Goal: Task Accomplishment & Management: Complete application form

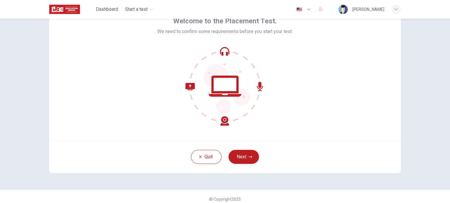
scroll to position [35, 0]
click at [253, 161] on button "Next" at bounding box center [243, 158] width 30 height 14
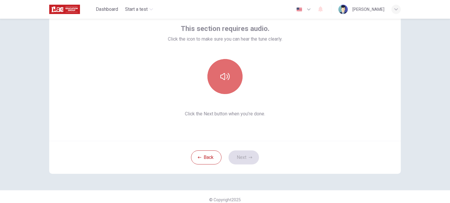
click at [221, 79] on icon "button" at bounding box center [224, 76] width 9 height 7
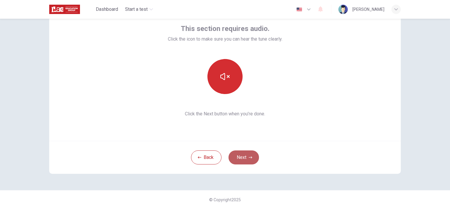
click at [240, 155] on button "Next" at bounding box center [243, 158] width 30 height 14
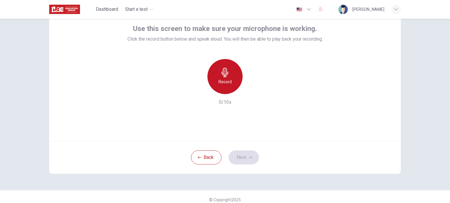
click at [216, 76] on div "Record" at bounding box center [224, 76] width 35 height 35
click at [226, 79] on h6 "Stop" at bounding box center [224, 81] width 9 height 7
click at [226, 79] on h6 "Record" at bounding box center [224, 81] width 13 height 7
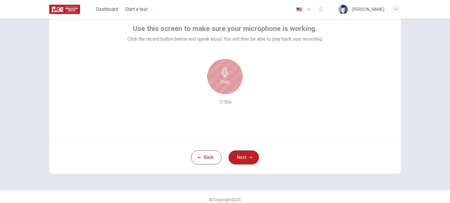
click at [226, 79] on h6 "Stop" at bounding box center [224, 81] width 9 height 7
click at [226, 79] on h6 "Record" at bounding box center [224, 81] width 13 height 7
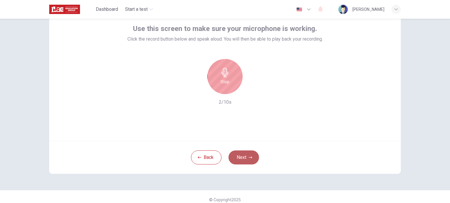
click at [242, 158] on button "Next" at bounding box center [243, 158] width 30 height 14
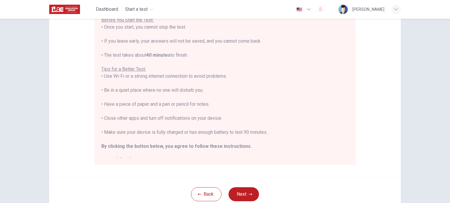
scroll to position [80, 0]
click at [239, 193] on button "Next" at bounding box center [243, 193] width 30 height 14
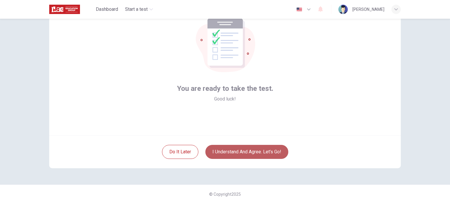
click at [233, 150] on button "I understand and agree. Let’s go!" at bounding box center [246, 152] width 83 height 14
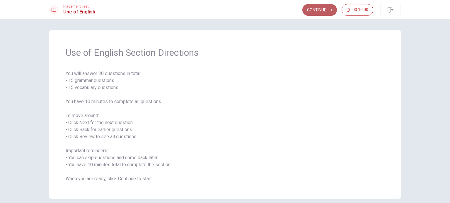
click at [325, 10] on button "Continue" at bounding box center [319, 10] width 35 height 12
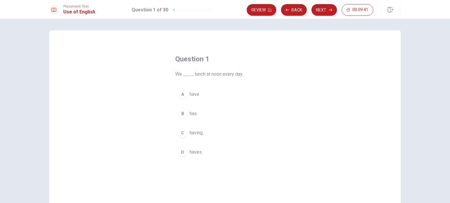
click at [193, 93] on span "have" at bounding box center [194, 94] width 10 height 7
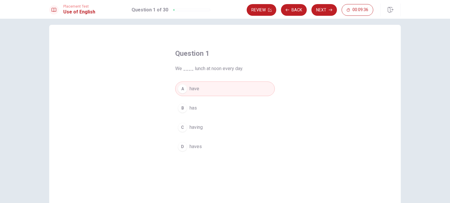
scroll to position [4, 0]
click at [324, 12] on button "Next" at bounding box center [323, 10] width 25 height 12
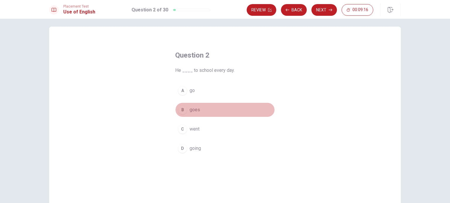
click at [190, 110] on span "goes" at bounding box center [194, 110] width 11 height 7
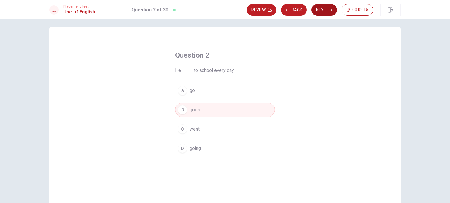
click at [323, 8] on button "Next" at bounding box center [323, 10] width 25 height 12
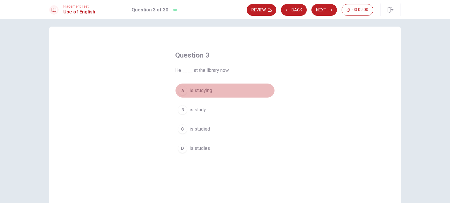
click at [198, 91] on span "is studying" at bounding box center [200, 90] width 23 height 7
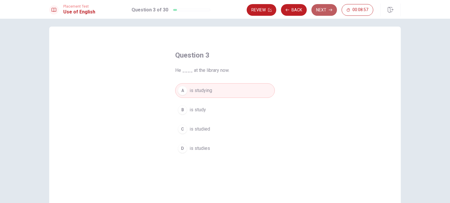
click at [327, 10] on button "Next" at bounding box center [323, 10] width 25 height 12
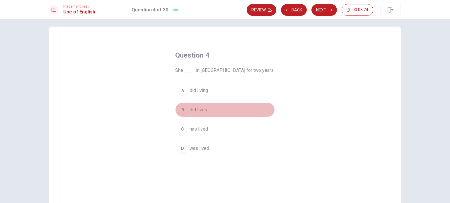
click at [200, 111] on span "did lives" at bounding box center [198, 110] width 18 height 7
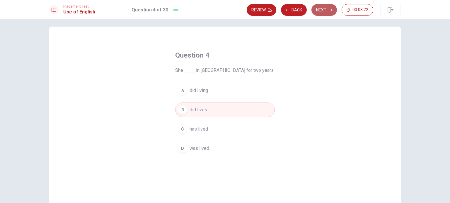
click at [327, 10] on button "Next" at bounding box center [323, 10] width 25 height 12
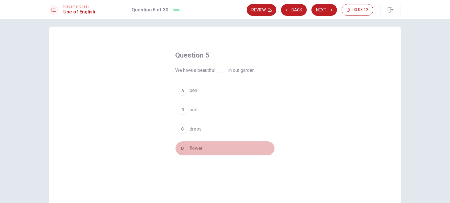
click at [199, 149] on span "flower" at bounding box center [195, 148] width 13 height 7
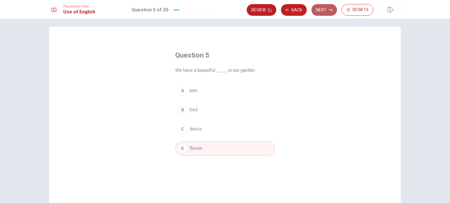
click at [325, 8] on button "Next" at bounding box center [323, 10] width 25 height 12
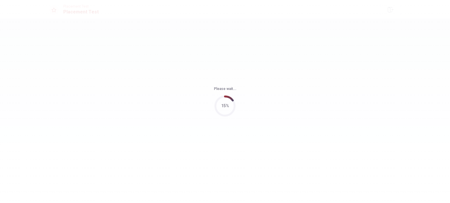
scroll to position [0, 0]
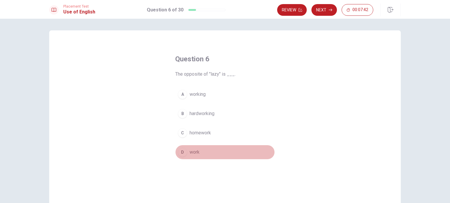
click at [196, 155] on span "work" at bounding box center [194, 152] width 10 height 7
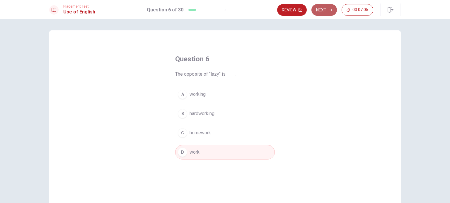
click at [324, 11] on button "Next" at bounding box center [323, 10] width 25 height 12
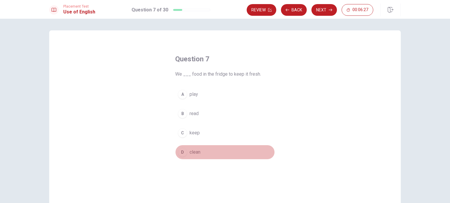
click at [191, 153] on span "clean" at bounding box center [194, 152] width 11 height 7
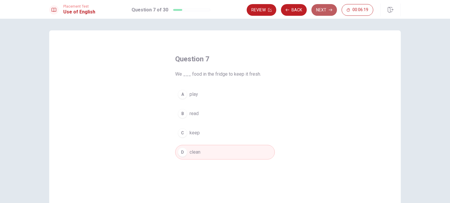
click at [326, 6] on button "Next" at bounding box center [323, 10] width 25 height 12
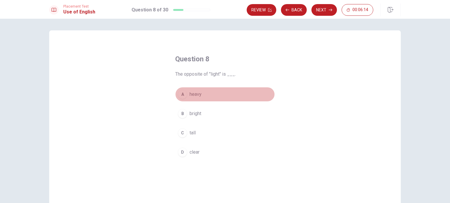
click at [202, 93] on button "A heavy" at bounding box center [225, 94] width 100 height 15
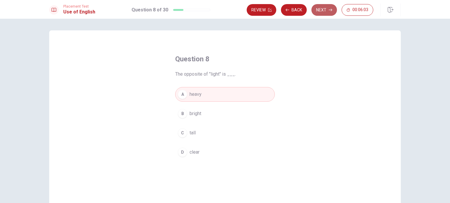
click at [322, 9] on button "Next" at bounding box center [323, 10] width 25 height 12
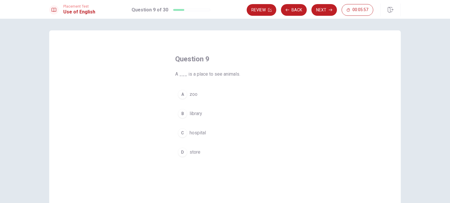
click at [196, 96] on button "A zoo" at bounding box center [225, 94] width 100 height 15
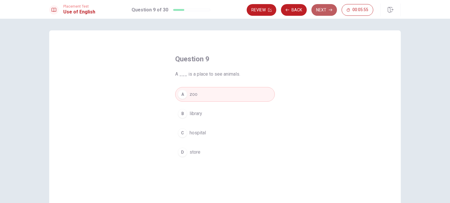
click at [323, 10] on button "Next" at bounding box center [323, 10] width 25 height 12
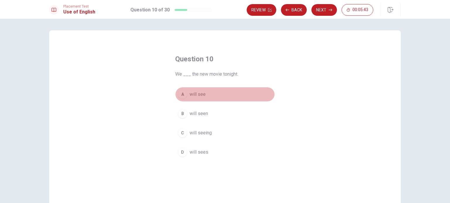
click at [198, 93] on span "will see" at bounding box center [197, 94] width 16 height 7
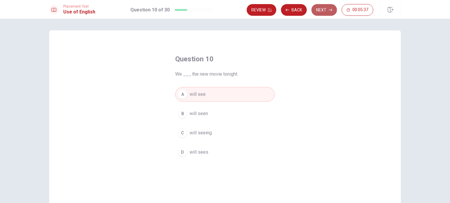
click at [328, 10] on button "Next" at bounding box center [323, 10] width 25 height 12
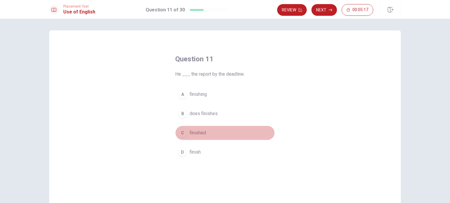
click at [205, 133] on button "C finished" at bounding box center [225, 133] width 100 height 15
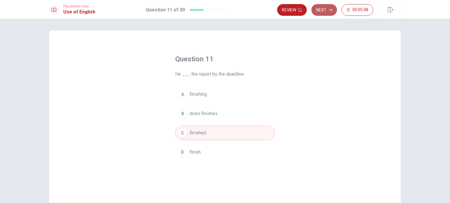
click at [322, 11] on button "Next" at bounding box center [323, 10] width 25 height 12
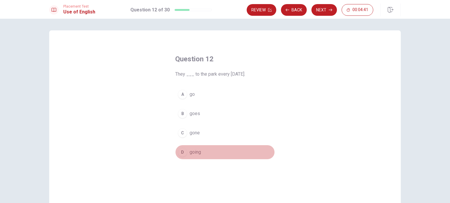
click at [197, 155] on span "going" at bounding box center [194, 152] width 11 height 7
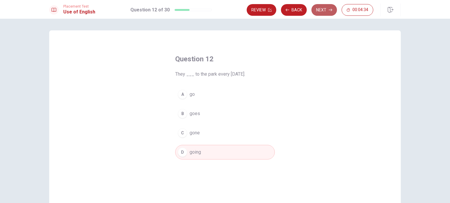
click at [323, 10] on button "Next" at bounding box center [323, 10] width 25 height 12
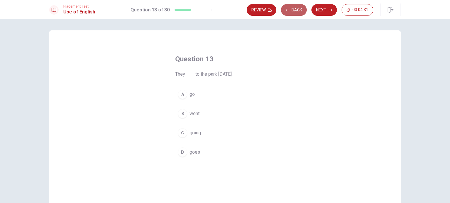
click at [292, 10] on button "Back" at bounding box center [294, 10] width 26 height 12
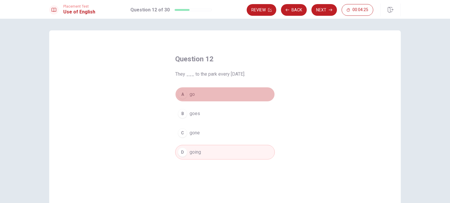
click at [191, 93] on span "go" at bounding box center [191, 94] width 5 height 7
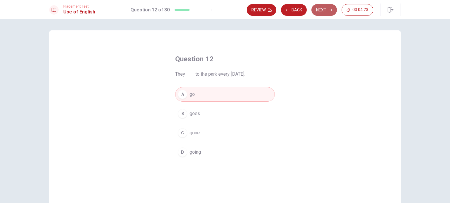
click at [325, 9] on button "Next" at bounding box center [323, 10] width 25 height 12
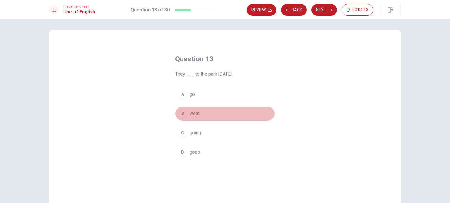
click at [191, 114] on span "went" at bounding box center [194, 113] width 10 height 7
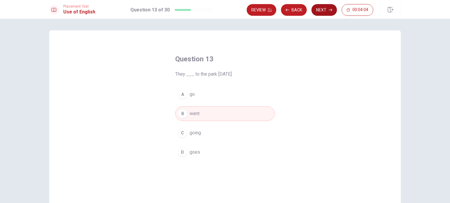
click at [323, 10] on button "Next" at bounding box center [323, 10] width 25 height 12
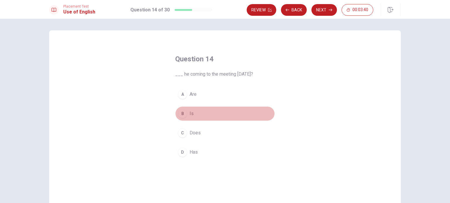
click at [194, 111] on button "B Is" at bounding box center [225, 114] width 100 height 15
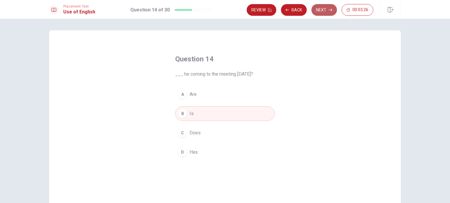
click at [322, 10] on button "Next" at bounding box center [323, 10] width 25 height 12
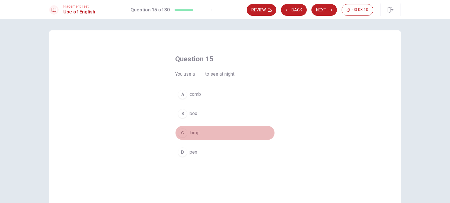
click at [201, 134] on button "C lamp" at bounding box center [225, 133] width 100 height 15
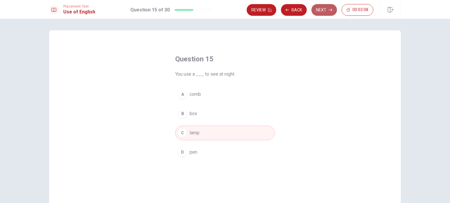
click at [325, 9] on button "Next" at bounding box center [323, 10] width 25 height 12
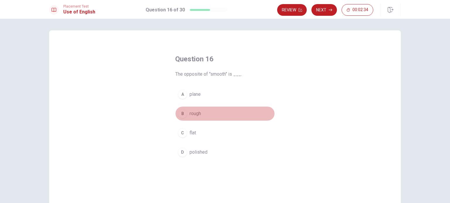
click at [195, 112] on span "rough" at bounding box center [194, 113] width 11 height 7
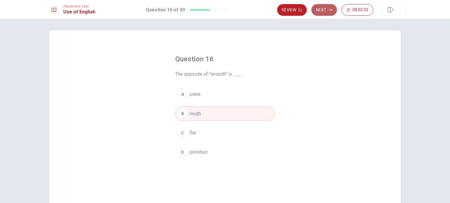
click at [323, 11] on button "Next" at bounding box center [323, 10] width 25 height 12
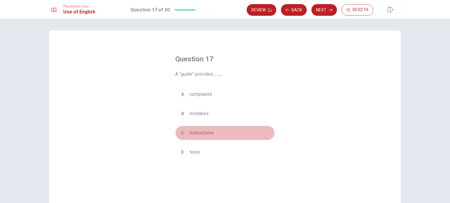
click at [210, 133] on span "instructions" at bounding box center [201, 133] width 24 height 7
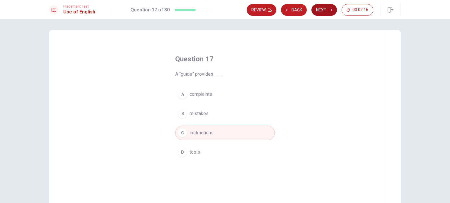
click at [318, 11] on button "Next" at bounding box center [323, 10] width 25 height 12
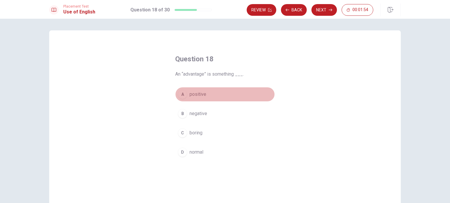
click at [201, 93] on span "positive" at bounding box center [197, 94] width 17 height 7
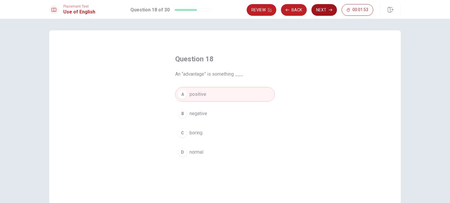
click at [321, 8] on button "Next" at bounding box center [323, 10] width 25 height 12
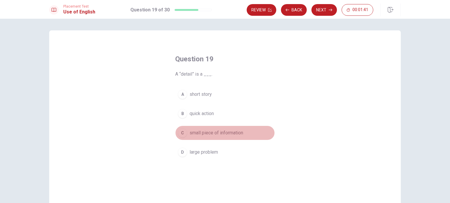
click at [235, 134] on span "small piece of information" at bounding box center [216, 133] width 54 height 7
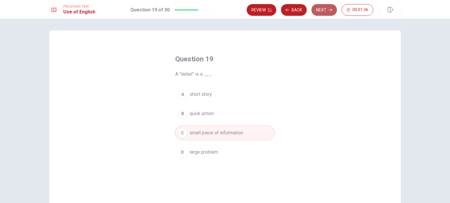
click at [326, 12] on button "Next" at bounding box center [323, 10] width 25 height 12
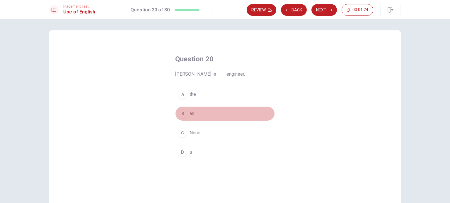
click at [192, 115] on span "an" at bounding box center [191, 113] width 5 height 7
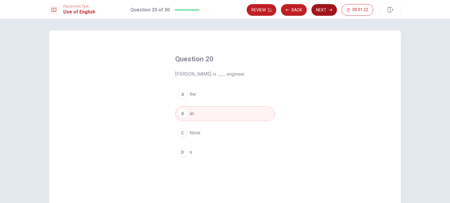
click at [325, 8] on button "Next" at bounding box center [323, 10] width 25 height 12
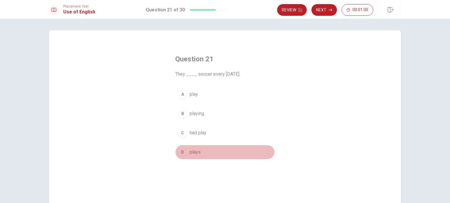
click at [196, 151] on span "plays" at bounding box center [194, 152] width 11 height 7
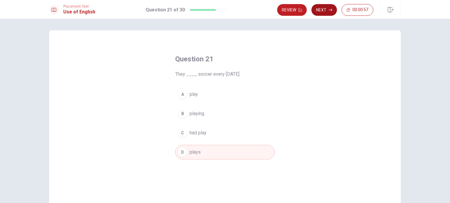
click at [327, 11] on button "Next" at bounding box center [323, 10] width 25 height 12
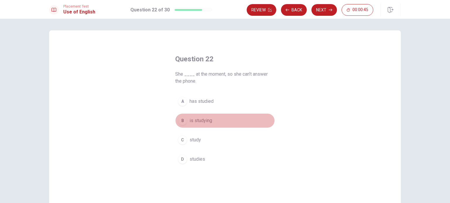
click at [198, 121] on span "is studying" at bounding box center [200, 120] width 23 height 7
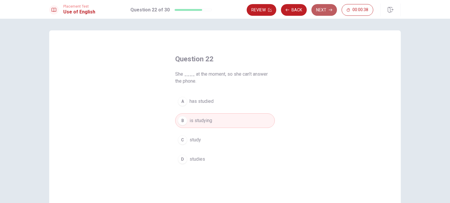
click at [324, 8] on button "Next" at bounding box center [323, 10] width 25 height 12
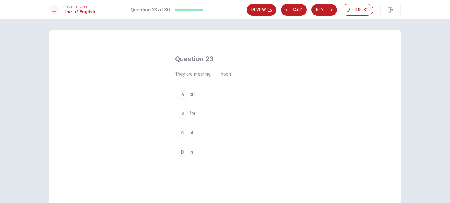
click at [191, 135] on span "at" at bounding box center [191, 133] width 4 height 7
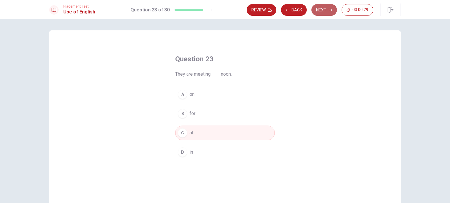
click at [319, 13] on button "Next" at bounding box center [323, 10] width 25 height 12
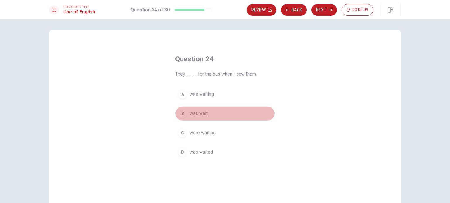
click at [197, 117] on span "was wait" at bounding box center [198, 113] width 18 height 7
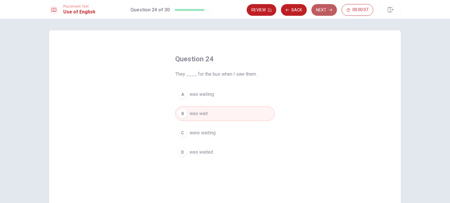
click at [322, 9] on button "Next" at bounding box center [323, 10] width 25 height 12
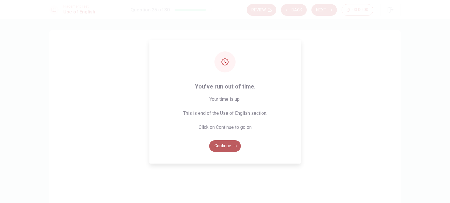
click at [220, 145] on button "Continue" at bounding box center [225, 146] width 32 height 12
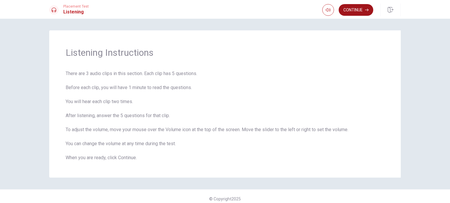
click at [362, 8] on button "Continue" at bounding box center [355, 10] width 35 height 12
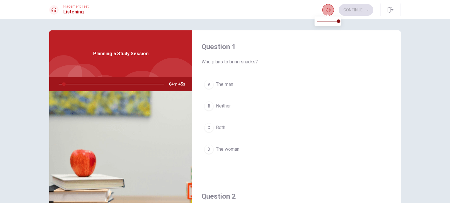
click at [325, 9] on icon "button" at bounding box center [327, 10] width 5 height 4
click at [314, 160] on div "A The man B Neither C Both D The woman" at bounding box center [296, 122] width 190 height 91
click at [82, 65] on div at bounding box center [85, 82] width 36 height 36
click at [328, 7] on button "button" at bounding box center [328, 10] width 12 height 12
click at [318, 79] on button "A The man" at bounding box center [296, 84] width 190 height 15
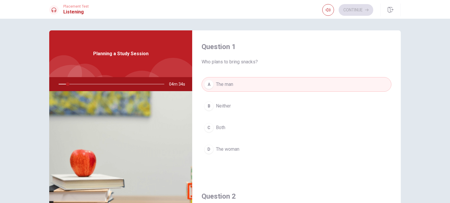
click at [96, 58] on div "Planning a Study Session" at bounding box center [120, 53] width 143 height 47
drag, startPoint x: 66, startPoint y: 84, endPoint x: 56, endPoint y: 84, distance: 10.5
click at [56, 84] on div at bounding box center [110, 84] width 117 height 14
click at [61, 84] on div at bounding box center [110, 84] width 117 height 14
click at [142, 62] on div "Planning a Study Session" at bounding box center [120, 53] width 143 height 47
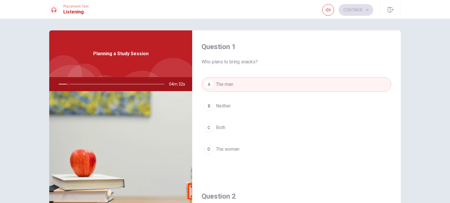
click at [124, 57] on span "Planning a Study Session" at bounding box center [120, 53] width 55 height 7
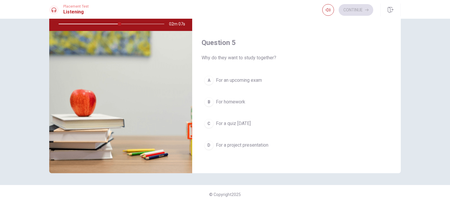
scroll to position [61, 0]
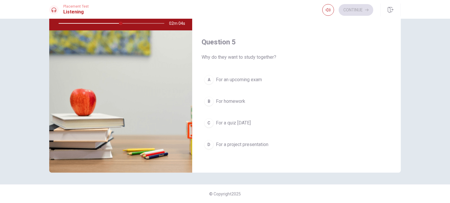
click at [86, 23] on div at bounding box center [110, 23] width 117 height 14
click at [86, 21] on div at bounding box center [110, 23] width 117 height 14
click at [60, 21] on div at bounding box center [110, 23] width 117 height 14
click at [53, 9] on icon at bounding box center [54, 10] width 5 height 5
click at [70, 13] on h1 "Listening" at bounding box center [75, 11] width 25 height 7
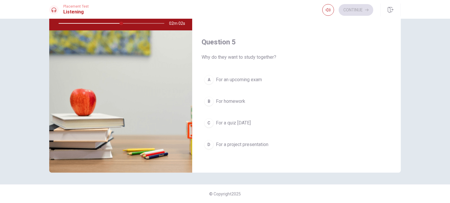
drag, startPoint x: 73, startPoint y: 6, endPoint x: 291, endPoint y: 83, distance: 231.7
click at [73, 6] on span "Placement Test" at bounding box center [75, 6] width 25 height 4
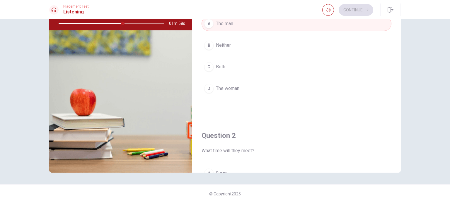
scroll to position [0, 0]
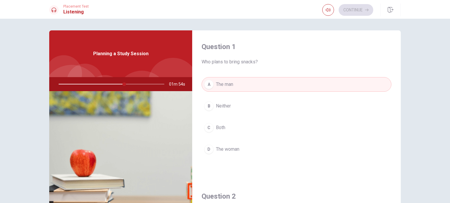
click at [239, 83] on button "A The man" at bounding box center [296, 84] width 190 height 15
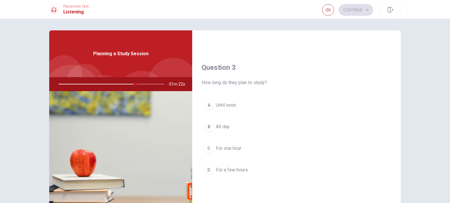
scroll to position [293, 0]
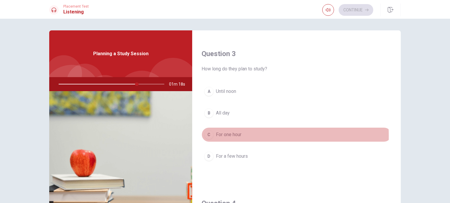
click at [206, 135] on div "C" at bounding box center [208, 134] width 9 height 9
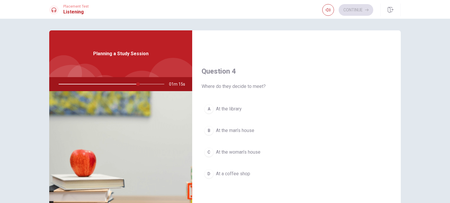
scroll to position [439, 0]
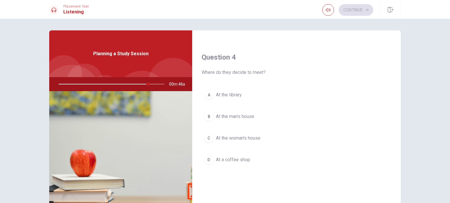
click at [227, 158] on span "At a coffee shop" at bounding box center [233, 160] width 34 height 7
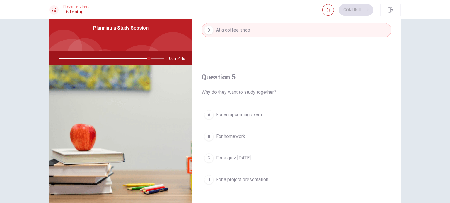
scroll to position [61, 0]
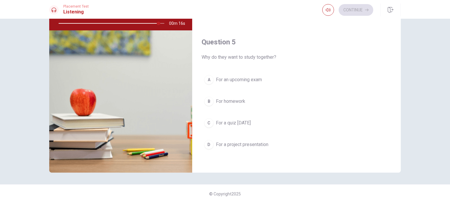
click at [236, 78] on span "For an upcoming exam" at bounding box center [239, 79] width 46 height 7
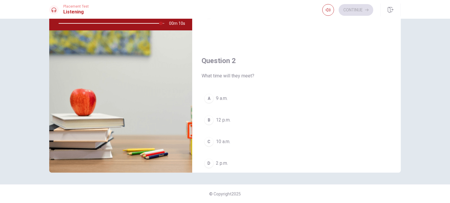
scroll to position [104, 0]
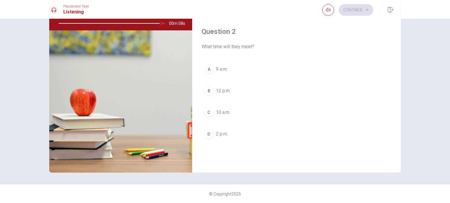
click at [207, 69] on div "A" at bounding box center [208, 69] width 9 height 9
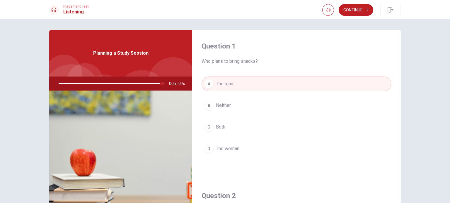
scroll to position [0, 0]
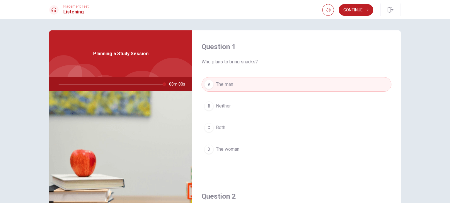
type input "0"
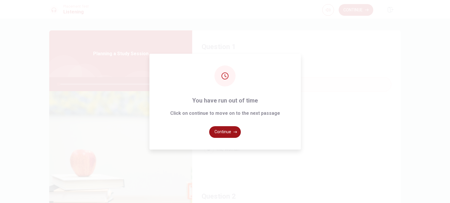
click at [232, 131] on button "Continue" at bounding box center [225, 132] width 32 height 12
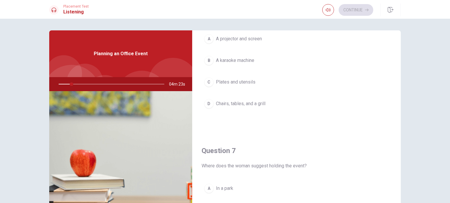
drag, startPoint x: 395, startPoint y: 58, endPoint x: 399, endPoint y: 30, distance: 28.0
click at [399, 30] on div "Question 6 What equipment might they rent? A A projector and screen B A karaoke…" at bounding box center [225, 131] width 370 height 203
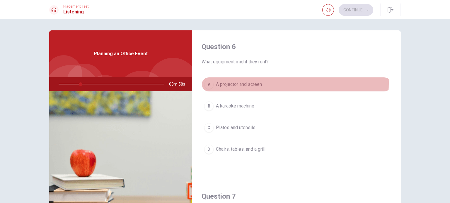
click at [264, 83] on button "A A projector and screen" at bounding box center [296, 84] width 190 height 15
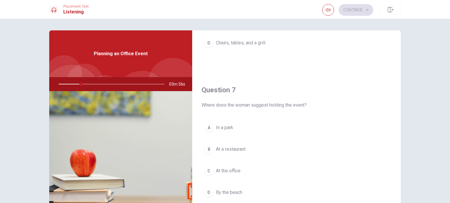
scroll to position [117, 0]
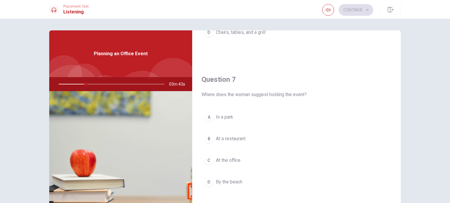
click at [233, 161] on span "At the office" at bounding box center [228, 160] width 25 height 7
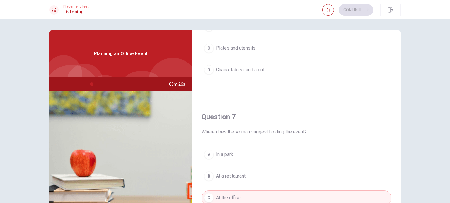
scroll to position [138, 0]
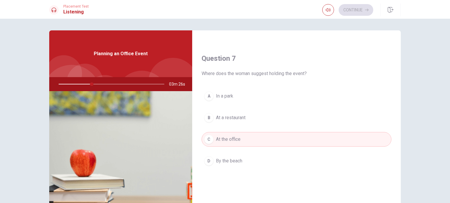
click at [265, 92] on button "A In a park" at bounding box center [296, 96] width 190 height 15
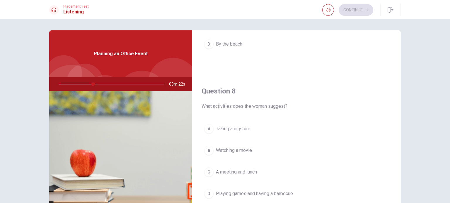
scroll to position [314, 0]
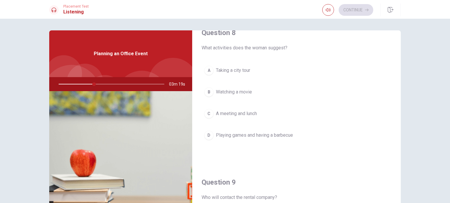
drag, startPoint x: 272, startPoint y: 135, endPoint x: 282, endPoint y: 125, distance: 14.7
click at [271, 135] on span "Playing games and having a barbecue" at bounding box center [254, 135] width 77 height 7
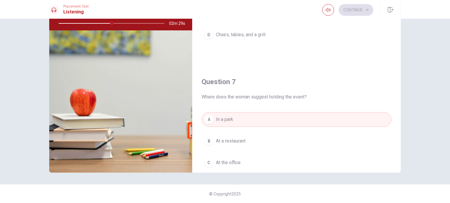
scroll to position [0, 0]
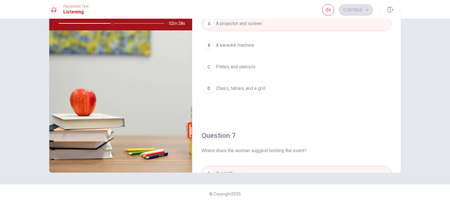
click at [251, 88] on span "Chairs, tables, and a grill" at bounding box center [240, 88] width 49 height 7
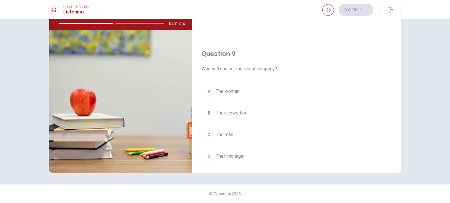
scroll to position [381, 0]
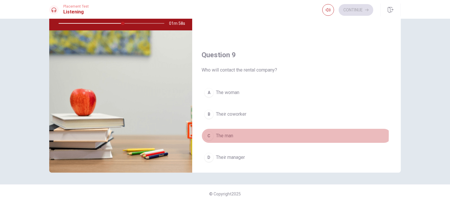
click at [230, 133] on span "The man" at bounding box center [224, 136] width 17 height 7
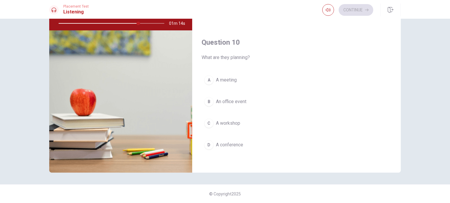
scroll to position [543, 0]
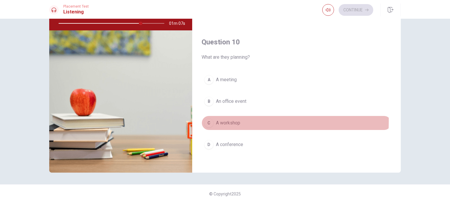
drag, startPoint x: 217, startPoint y: 119, endPoint x: 239, endPoint y: 129, distance: 24.2
click at [217, 120] on span "A workshop" at bounding box center [228, 123] width 24 height 7
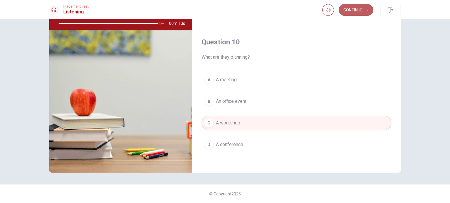
click at [351, 10] on button "Continue" at bounding box center [355, 10] width 35 height 12
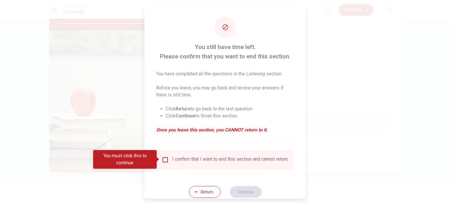
type input "0"
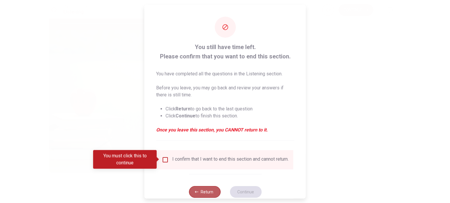
click at [200, 195] on button "Return" at bounding box center [204, 192] width 32 height 12
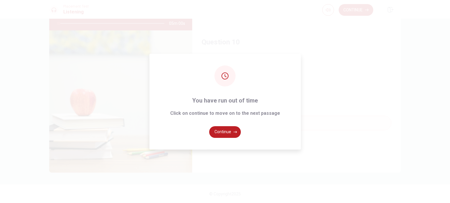
click at [226, 129] on button "Continue" at bounding box center [225, 132] width 32 height 12
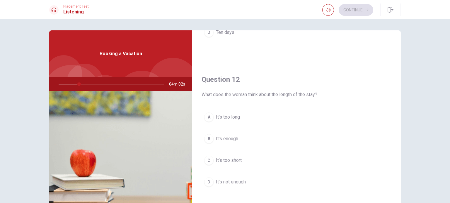
scroll to position [0, 0]
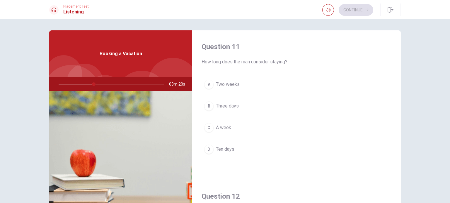
click at [235, 83] on span "Two weeks" at bounding box center [228, 84] width 24 height 7
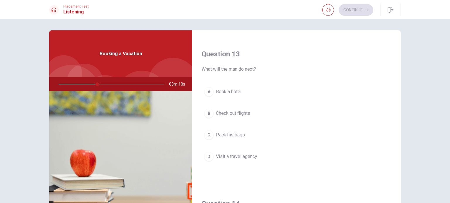
scroll to position [293, 0]
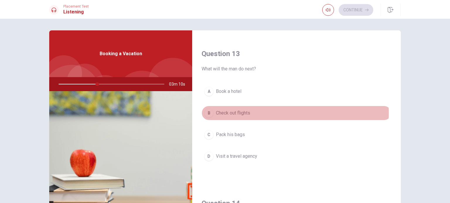
click at [250, 112] on button "B Check out flights" at bounding box center [296, 113] width 190 height 15
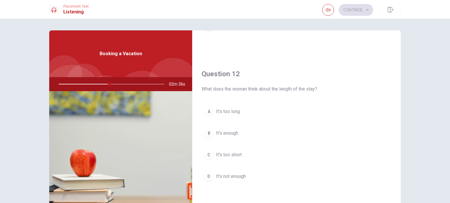
scroll to position [146, 0]
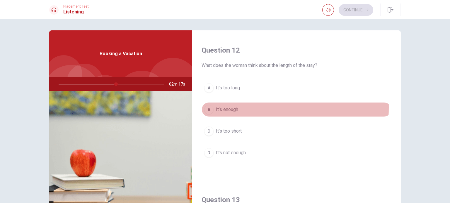
click at [235, 107] on span "It’s enough" at bounding box center [227, 109] width 22 height 7
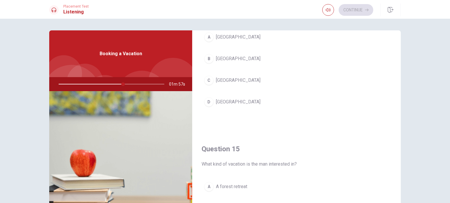
scroll to position [498, 0]
click at [239, 102] on button "D [GEOGRAPHIC_DATA]" at bounding box center [296, 101] width 190 height 15
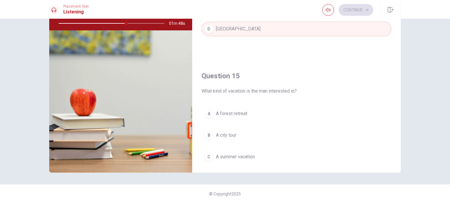
scroll to position [543, 0]
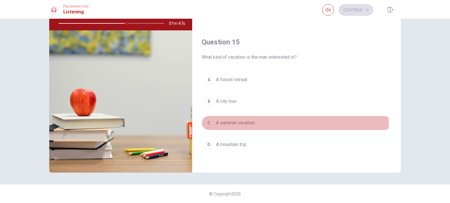
click at [246, 121] on span "A summer vacation" at bounding box center [235, 123] width 39 height 7
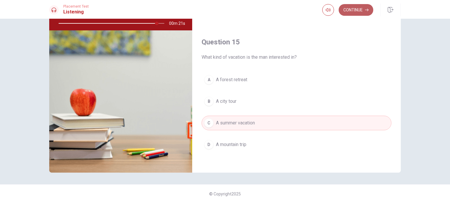
click at [361, 9] on button "Continue" at bounding box center [355, 10] width 35 height 12
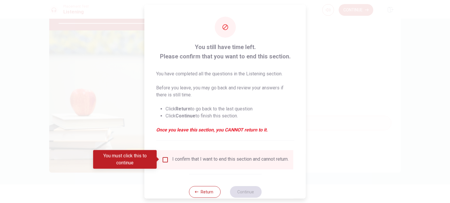
click at [164, 162] on input "You must click this to continue" at bounding box center [165, 159] width 7 height 7
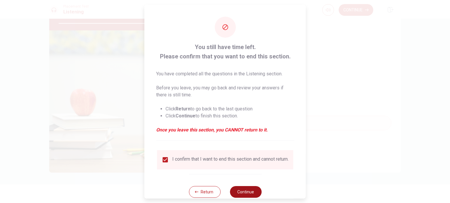
click at [247, 194] on button "Continue" at bounding box center [245, 192] width 32 height 12
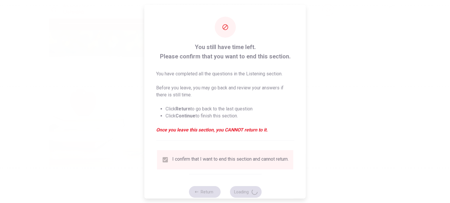
type input "95"
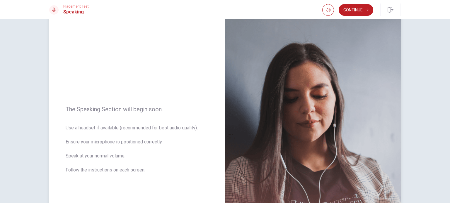
scroll to position [29, 0]
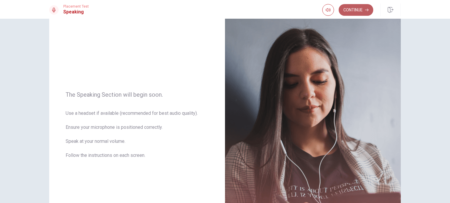
click at [346, 6] on button "Continue" at bounding box center [355, 10] width 35 height 12
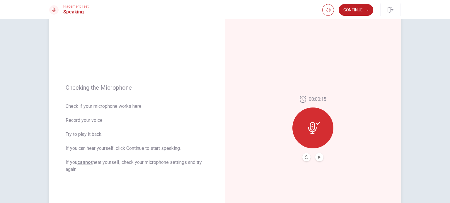
click at [312, 135] on div at bounding box center [312, 128] width 41 height 41
click at [323, 123] on div at bounding box center [312, 128] width 41 height 41
click at [318, 158] on icon "Play Audio" at bounding box center [319, 158] width 3 height 4
click at [318, 163] on div "00:00:15" at bounding box center [313, 128] width 176 height 255
click at [318, 158] on icon "Pause Audio" at bounding box center [319, 158] width 3 height 4
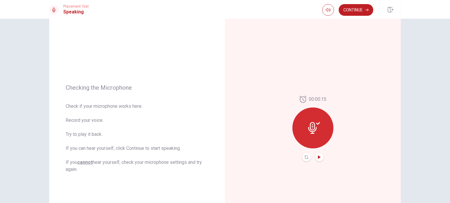
click at [308, 157] on button "Record Again" at bounding box center [306, 157] width 8 height 8
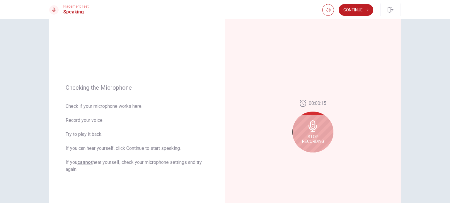
click at [312, 135] on span "Stop Recording" at bounding box center [313, 139] width 22 height 9
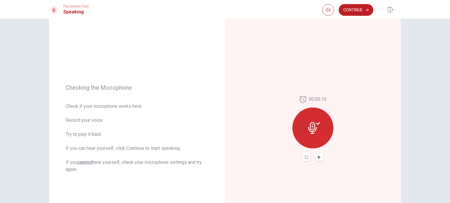
click at [310, 123] on icon at bounding box center [312, 128] width 8 height 12
click at [318, 156] on icon "Play Audio" at bounding box center [319, 158] width 3 height 4
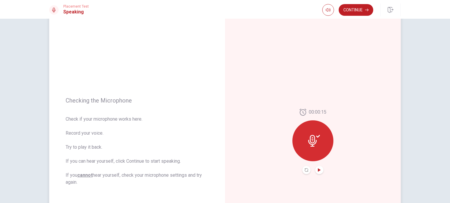
scroll to position [0, 0]
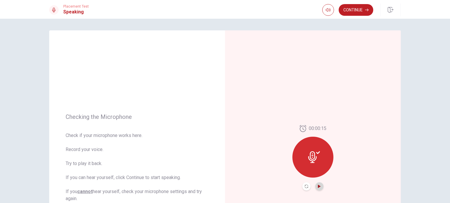
click at [319, 187] on button "Play Audio" at bounding box center [319, 187] width 8 height 8
click at [329, 146] on div "00:00:15" at bounding box center [312, 158] width 41 height 66
click at [320, 148] on div at bounding box center [312, 157] width 41 height 41
click at [317, 188] on icon "Play Audio" at bounding box center [319, 187] width 4 height 4
click at [318, 186] on icon "Play Audio" at bounding box center [319, 187] width 3 height 4
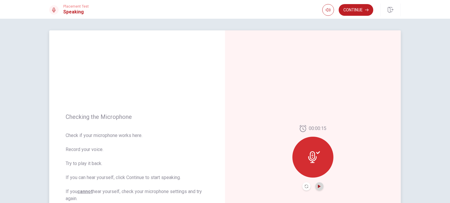
click at [318, 184] on button "Play Audio" at bounding box center [319, 187] width 8 height 8
click at [304, 184] on button "Record Again" at bounding box center [306, 187] width 8 height 8
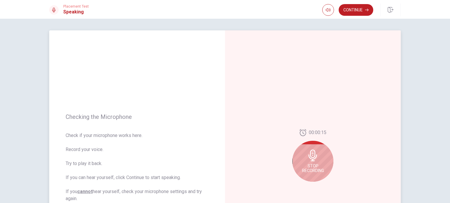
click at [315, 156] on icon at bounding box center [312, 156] width 8 height 12
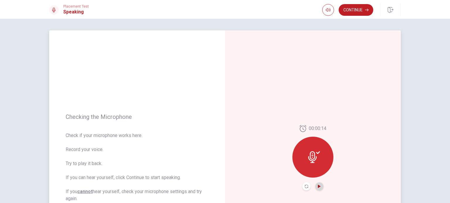
click at [318, 185] on icon "Play Audio" at bounding box center [319, 187] width 3 height 4
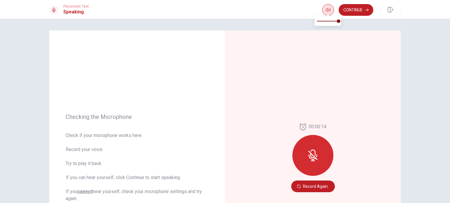
click at [327, 9] on icon "button" at bounding box center [327, 10] width 5 height 5
click at [311, 163] on div at bounding box center [312, 155] width 41 height 41
click at [311, 157] on icon at bounding box center [312, 155] width 9 height 9
click at [306, 187] on button "Record Again" at bounding box center [313, 187] width 44 height 12
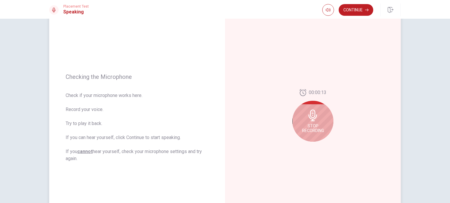
scroll to position [59, 0]
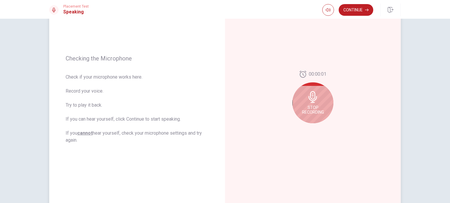
click at [317, 103] on div "Stop Recording" at bounding box center [312, 103] width 41 height 41
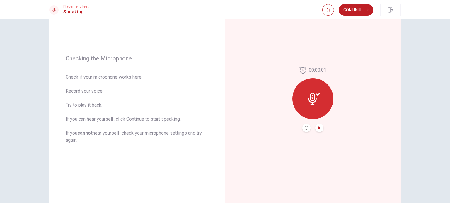
click at [318, 127] on icon "Play Audio" at bounding box center [319, 128] width 3 height 4
click at [310, 100] on icon at bounding box center [314, 99] width 12 height 12
click at [306, 126] on button "Record Again" at bounding box center [306, 128] width 8 height 8
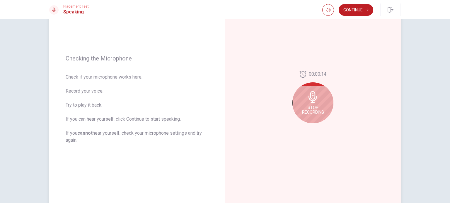
click at [310, 110] on span "Stop Recording" at bounding box center [313, 109] width 22 height 9
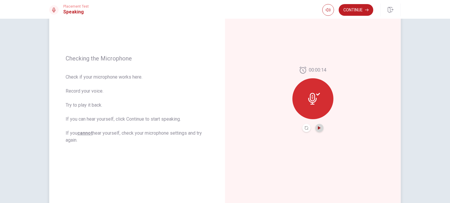
click at [318, 128] on icon "Play Audio" at bounding box center [319, 128] width 3 height 4
click at [317, 92] on div at bounding box center [312, 98] width 41 height 41
drag, startPoint x: 316, startPoint y: 133, endPoint x: 316, endPoint y: 129, distance: 4.1
click at [316, 130] on div "00:00:14" at bounding box center [313, 99] width 176 height 255
click at [316, 128] on button "Play Audio" at bounding box center [319, 128] width 8 height 8
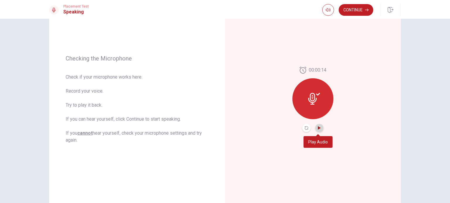
click at [318, 129] on icon "Play Audio" at bounding box center [319, 128] width 3 height 4
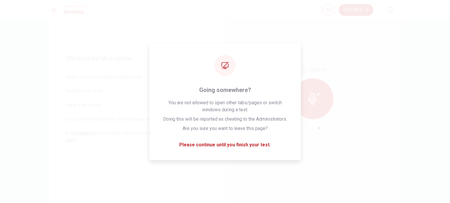
click at [71, 10] on h1 "Speaking" at bounding box center [75, 11] width 25 height 7
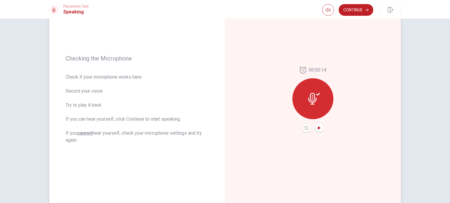
drag, startPoint x: 64, startPoint y: 9, endPoint x: 190, endPoint y: 79, distance: 143.8
click at [68, 11] on h1 "Speaking" at bounding box center [75, 11] width 25 height 7
click at [325, 11] on icon "button" at bounding box center [327, 10] width 5 height 5
click at [302, 129] on button "Record Again" at bounding box center [306, 128] width 8 height 8
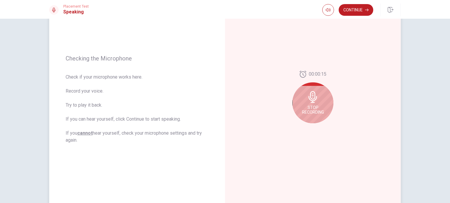
click at [308, 99] on icon at bounding box center [312, 97] width 8 height 12
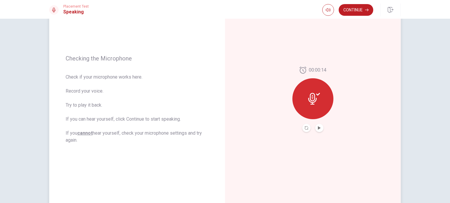
click at [312, 101] on icon at bounding box center [314, 99] width 12 height 12
click at [305, 129] on icon "Record Again" at bounding box center [306, 128] width 4 height 4
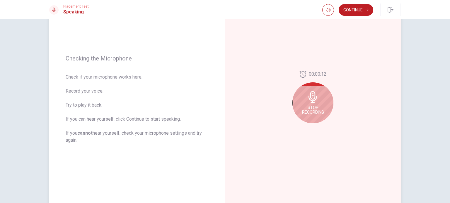
click at [83, 135] on u "cannot" at bounding box center [84, 134] width 15 height 6
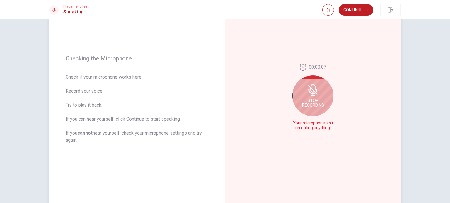
click at [318, 173] on div "00:00:07 Stop Recording Your microphone isn't recording anything!" at bounding box center [313, 99] width 176 height 255
click at [310, 100] on span "Stop Recording" at bounding box center [313, 102] width 22 height 9
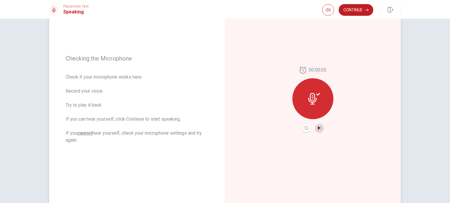
click at [319, 127] on icon "Play Audio" at bounding box center [319, 128] width 4 height 4
click at [324, 11] on button "button" at bounding box center [328, 10] width 12 height 12
click at [322, 100] on div at bounding box center [312, 98] width 41 height 41
click at [303, 69] on icon at bounding box center [302, 70] width 7 height 7
click at [304, 126] on button "Record Again" at bounding box center [306, 128] width 8 height 8
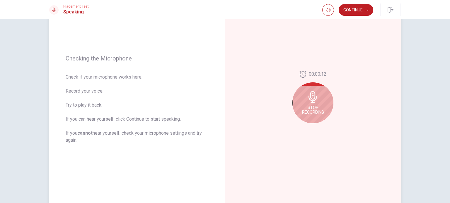
click at [313, 103] on icon at bounding box center [312, 97] width 8 height 12
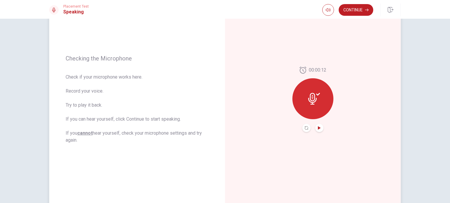
click at [318, 128] on icon "Play Audio" at bounding box center [319, 128] width 3 height 4
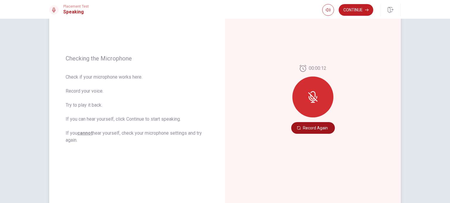
click at [306, 128] on button "Record Again" at bounding box center [313, 128] width 44 height 12
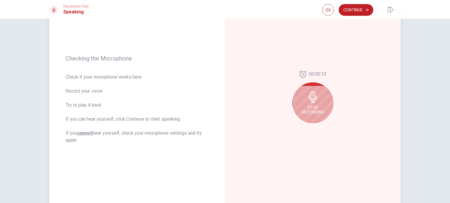
click at [306, 128] on div "00:00:13 Stop Recording" at bounding box center [312, 99] width 41 height 57
click at [304, 109] on span "Stop Recording" at bounding box center [313, 109] width 22 height 9
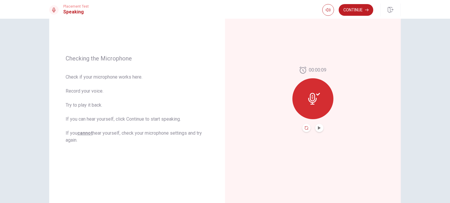
click at [304, 128] on icon "Record Again" at bounding box center [306, 128] width 4 height 4
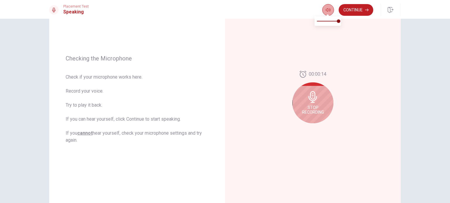
click at [328, 7] on button "button" at bounding box center [328, 10] width 12 height 12
click at [76, 9] on h1 "Speaking" at bounding box center [75, 11] width 25 height 7
drag, startPoint x: 71, startPoint y: 13, endPoint x: 205, endPoint y: 201, distance: 230.7
click at [71, 13] on h1 "Speaking" at bounding box center [75, 11] width 25 height 7
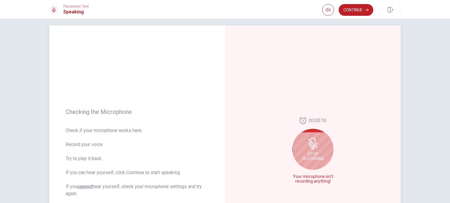
scroll to position [0, 0]
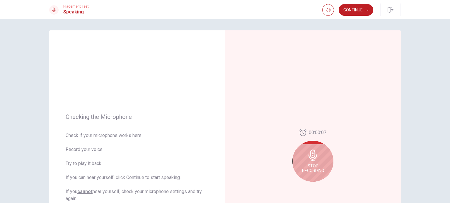
click at [313, 154] on icon at bounding box center [312, 156] width 8 height 12
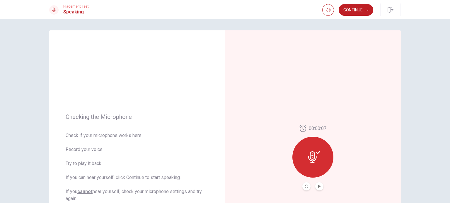
click at [315, 188] on button "Play Audio" at bounding box center [319, 187] width 8 height 8
click at [304, 186] on icon "Record Again" at bounding box center [306, 187] width 4 height 4
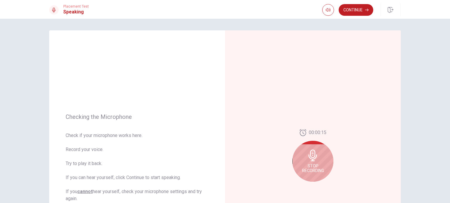
click at [302, 165] on span "Stop Recording" at bounding box center [313, 168] width 22 height 9
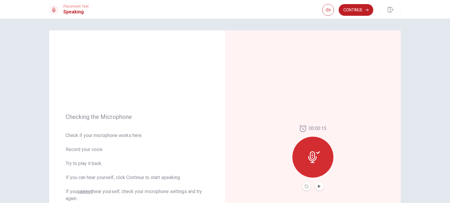
click at [302, 164] on div at bounding box center [312, 157] width 41 height 41
click at [327, 8] on icon "button" at bounding box center [327, 10] width 5 height 5
click at [308, 111] on div "00:00:15" at bounding box center [313, 157] width 176 height 255
click at [359, 8] on button "Continue" at bounding box center [355, 10] width 35 height 12
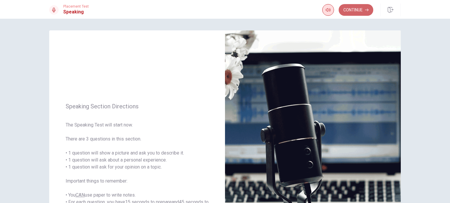
drag, startPoint x: 367, startPoint y: 8, endPoint x: 368, endPoint y: 13, distance: 4.1
click at [368, 8] on button "Continue" at bounding box center [355, 10] width 35 height 12
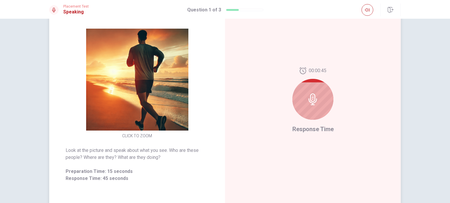
scroll to position [54, 0]
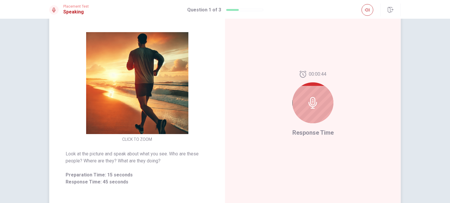
drag, startPoint x: 311, startPoint y: 104, endPoint x: 314, endPoint y: 109, distance: 5.6
click at [313, 103] on icon at bounding box center [313, 103] width 12 height 12
click at [313, 105] on icon at bounding box center [313, 103] width 12 height 12
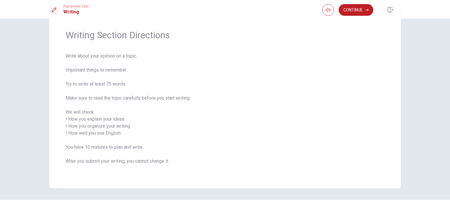
scroll to position [33, 0]
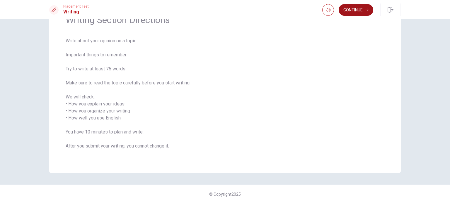
click at [348, 10] on button "Continue" at bounding box center [355, 10] width 35 height 12
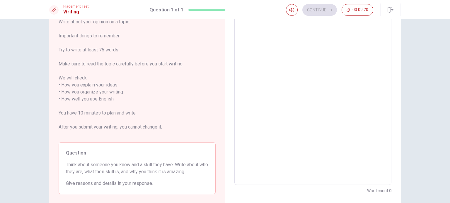
scroll to position [0, 0]
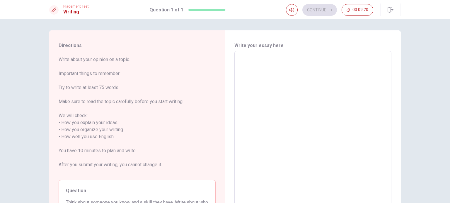
click at [283, 73] on textarea at bounding box center [312, 137] width 149 height 162
type textarea "I"
type textarea "x"
type textarea "I"
type textarea "x"
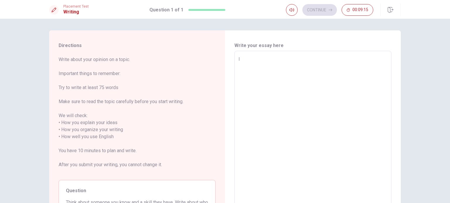
type textarea "I b"
type textarea "x"
type textarea "I be"
type textarea "x"
type textarea "I bel"
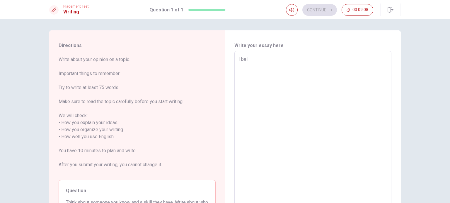
type textarea "x"
type textarea "I beli"
type textarea "x"
type textarea "I beliv"
type textarea "x"
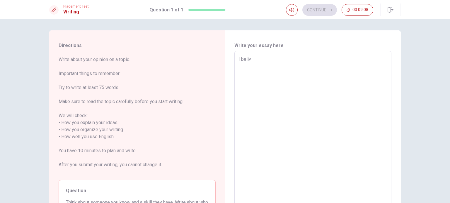
type textarea "I belive"
type textarea "x"
type textarea "I belive"
type textarea "x"
type textarea "I belive t"
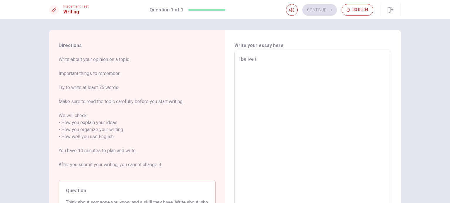
type textarea "x"
type textarea "I belive th"
type textarea "x"
type textarea "I belive tha"
type textarea "x"
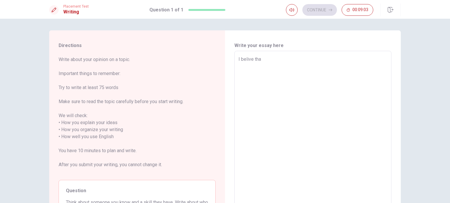
type textarea "I belive that"
type textarea "x"
type textarea "I belive that"
type textarea "x"
type textarea "I belive that K"
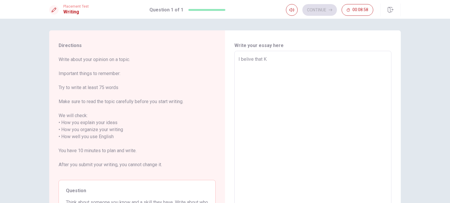
type textarea "x"
type textarea "I belive that Ke"
type textarea "x"
type textarea "I belive that Key"
type textarea "x"
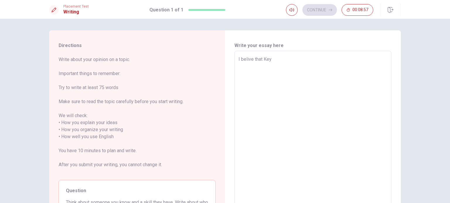
type textarea "I belive that Keys"
type textarea "x"
type textarea "I belive that Keys"
click at [262, 56] on textarea "I belive that Keys" at bounding box center [312, 137] width 149 height 162
type textarea "x"
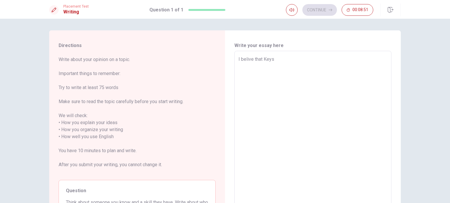
type textarea "I belive that tKeys"
type textarea "x"
type textarea "I belive that thKeys"
type textarea "x"
type textarea "I belive that theKeys"
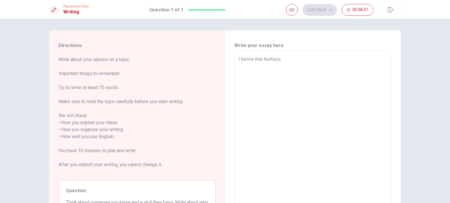
type textarea "x"
type textarea "I belive that the Keys"
click at [290, 59] on textarea "I belive that the Keys" at bounding box center [312, 137] width 149 height 162
type textarea "x"
type textarea "I belive that the Keys l"
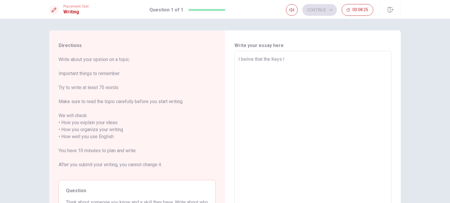
type textarea "x"
type textarea "I belive that the Keys le"
type textarea "x"
type textarea "I belive that the Keys lea"
type textarea "x"
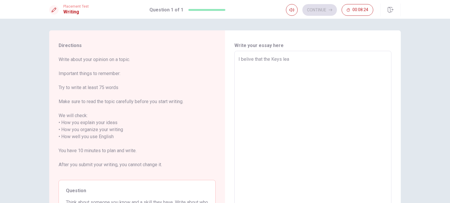
type textarea "I belive that the Keys [PERSON_NAME]"
type textarea "x"
type textarea "I belive that the Keys learn"
type textarea "x"
type textarea "I belive that the Keys learni"
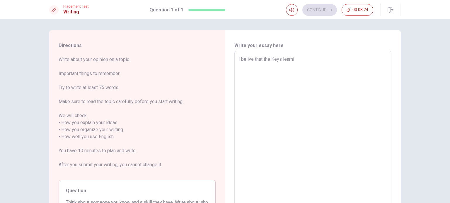
type textarea "x"
type textarea "I belive that the Keys learnin"
type textarea "x"
type textarea "I belive that the Keys learning"
type textarea "x"
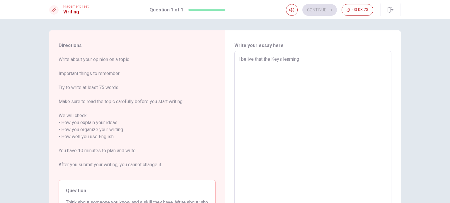
type textarea "I belive that the Keys learning"
type textarea "x"
type textarea "I belive that the Keys learning i"
type textarea "x"
type textarea "I belive that the Keys learning is"
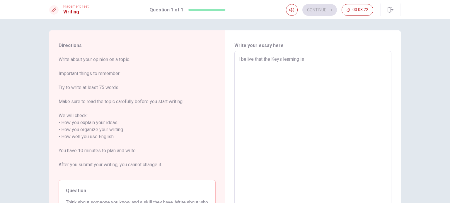
type textarea "x"
type textarea "I belive that the Keys learning is"
type textarea "x"
type textarea "I belive that the Keys learning is a"
type textarea "x"
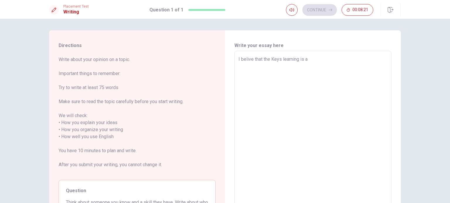
type textarea "I belive that the Keys learning is a"
type textarea "x"
type textarea "I belive that the Keys learning is a C"
type textarea "x"
type textarea "I belive that the Keys learning is a"
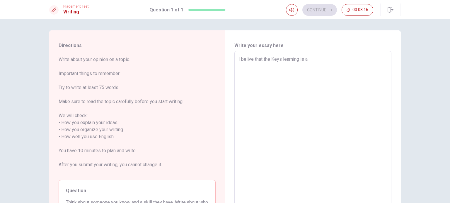
type textarea "x"
type textarea "I belive that the Keys learning is a c"
type textarea "x"
type textarea "I belive that the Keys learning is a co"
type textarea "x"
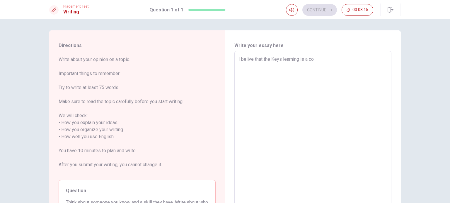
type textarea "I belive that the Keys learning is a con"
type textarea "x"
type textarea "I belive that the Keys learning is a cons"
type textarea "x"
type textarea "I belive that the Keys learning is a const"
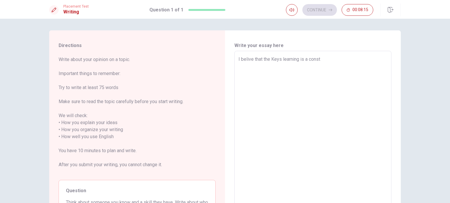
type textarea "x"
type textarea "I belive that the Keys learning is a consta"
type textarea "x"
type textarea "I belive that the Keys learning is a constan"
type textarea "x"
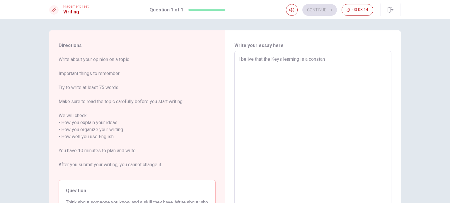
type textarea "I belive that the Keys learning is a [PERSON_NAME]"
type textarea "x"
type textarea "I belive that the Keys learning is a [PERSON_NAME]"
type textarea "x"
type textarea "I belive that the Keys learning is a [PERSON_NAME]."
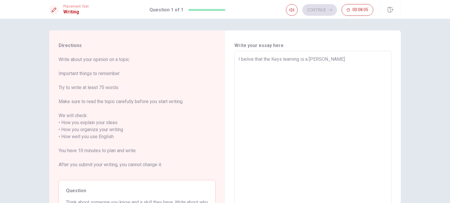
type textarea "x"
type textarea "I belive that the Keys learning is a [PERSON_NAME]"
type textarea "x"
type textarea "I belive that the Keys learning is a [PERSON_NAME]"
type textarea "x"
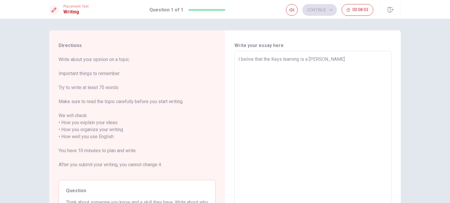
type textarea "I belive that the Keys learning is a [PERSON_NAME] e"
type textarea "x"
type textarea "I belive that the Keys learning is a [PERSON_NAME] e"
type textarea "x"
type textarea "I belive that the Keys learning is a constance e d"
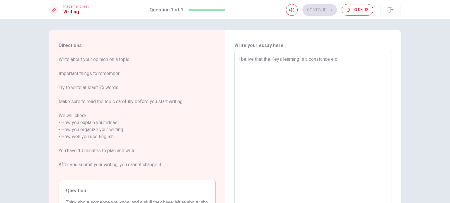
type textarea "x"
type textarea "I belive that the Keys learning is a [PERSON_NAME] e di"
type textarea "x"
type textarea "I belive that the Keys learning is a [PERSON_NAME] e dic"
type textarea "x"
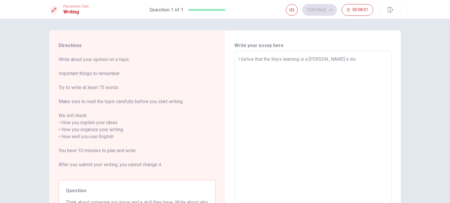
type textarea "I belive that the Keys learning is a [PERSON_NAME]"
type textarea "x"
type textarea "I belive that the Keys learning is a [PERSON_NAME] e dicip"
type textarea "x"
type textarea "I belive that the Keys learning is a [PERSON_NAME] e dicipl"
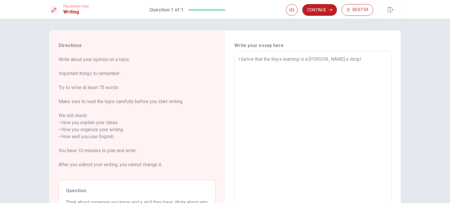
type textarea "x"
type textarea "I belive that the Keys learning is a [PERSON_NAME] e dicipli"
type textarea "x"
type textarea "I belive that the Keys learning is a [PERSON_NAME] e diciplin"
type textarea "x"
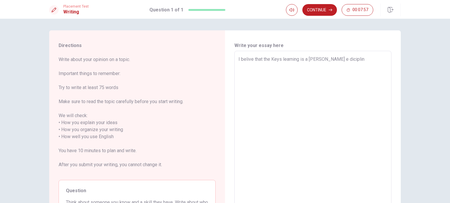
type textarea "I belive that the Keys learning is a [PERSON_NAME] e dicipline"
type textarea "x"
type textarea "I belive that the Keys learning is a [PERSON_NAME] e diciplin"
type textarea "x"
type textarea "I belive that the Keys learning is a [PERSON_NAME] e dicipli"
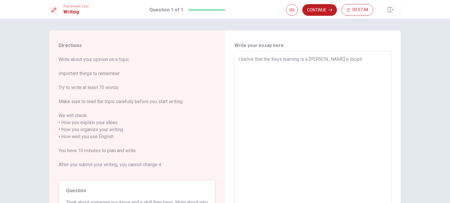
type textarea "x"
type textarea "I belive that the Keys learning is a [PERSON_NAME] e dicipl"
type textarea "x"
type textarea "I belive that the Keys learning is a [PERSON_NAME] e dicip"
type textarea "x"
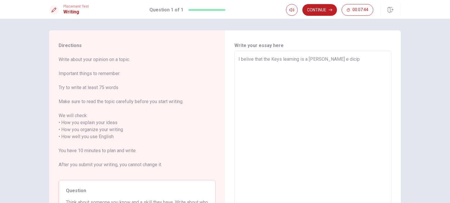
type textarea "I belive that the Keys learning is a [PERSON_NAME]"
type textarea "x"
type textarea "I belive that the Keys learning is a [PERSON_NAME] e dic"
type textarea "x"
type textarea "I belive that the Keys learning is a [PERSON_NAME] e di"
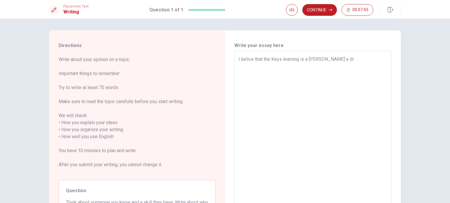
type textarea "x"
type textarea "I belive that the Keys learning is a [PERSON_NAME] e dis"
type textarea "x"
type textarea "I belive that the Keys learning is a [PERSON_NAME] e disc"
type textarea "x"
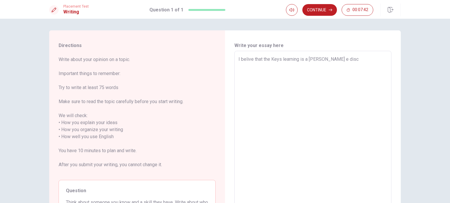
type textarea "I belive that the Keys learning is a [PERSON_NAME] e disci"
type textarea "x"
type textarea "I belive that the Keys learning is a [PERSON_NAME] e discip"
type textarea "x"
type textarea "I belive that the Keys learning is a [PERSON_NAME] e discipl"
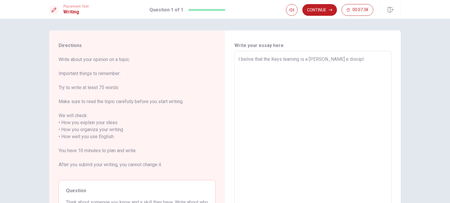
type textarea "x"
type textarea "I belive that the Keys learning is a [PERSON_NAME] e discipli"
type textarea "x"
type textarea "I belive that the Keys learning is a [PERSON_NAME] e disciplin"
type textarea "x"
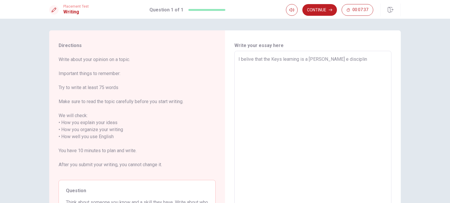
type textarea "I belive that the Keys learning is a [PERSON_NAME] e discipline"
type textarea "x"
type textarea "I belive that the Keys learning is a [PERSON_NAME] e discipline."
type textarea "x"
type textarea "I belive that the Keys learning is a [PERSON_NAME] e discipline."
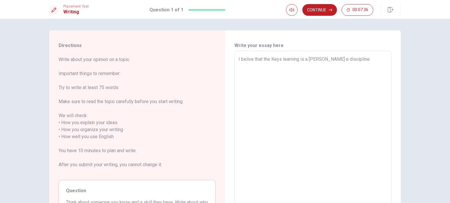
type textarea "x"
type textarea "I belive that the Keys learning is a [PERSON_NAME] e discipline. I"
type textarea "x"
type textarea "I belive that the Keys learning is a [PERSON_NAME] e discipline. I"
type textarea "x"
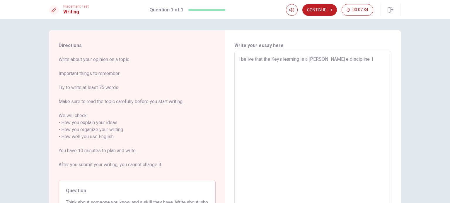
type textarea "I belive that the Keys learning is a [PERSON_NAME] e discipline. I s"
type textarea "x"
type textarea "I belive that the Keys learning is a [PERSON_NAME] e discipline. I st"
type textarea "x"
type textarea "I belive that the Keys learning is a [PERSON_NAME] e discipline. I stu"
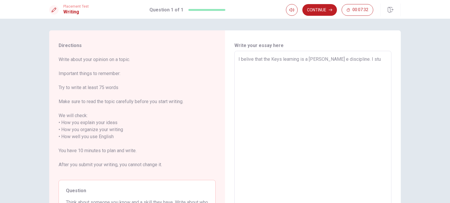
type textarea "x"
type textarea "I belive that the Keys learning is a [PERSON_NAME] e discipline. I stud"
type textarea "x"
type textarea "I belive that the Keys learning is a [PERSON_NAME] e discipline. I studi"
type textarea "x"
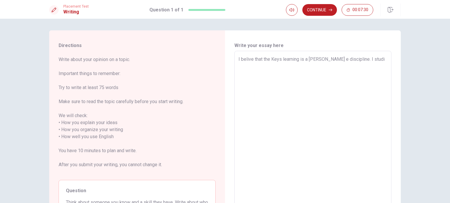
type textarea "I belive that the Keys learning is a [PERSON_NAME] e discipline. I studie"
type textarea "x"
type textarea "I belive that the Keys learning is a [PERSON_NAME] e discipline. I studied"
type textarea "x"
type textarea "I belive that the Keys learning is a [PERSON_NAME] e discipline. I studied"
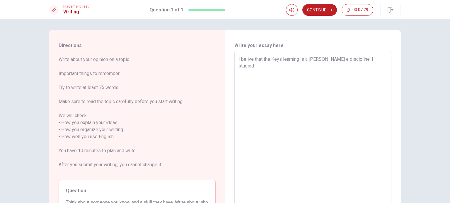
type textarea "x"
type textarea "I belive that the Keys learning is a [PERSON_NAME] e discipline. I studied e"
type textarea "x"
type textarea "I belive that the Keys learning is a [PERSON_NAME] e discipline. I studied ev"
type textarea "x"
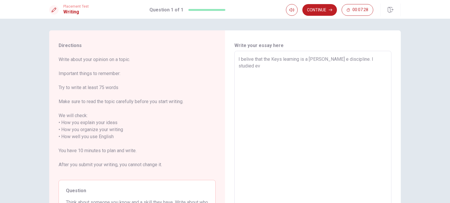
type textarea "I belive that the Keys learning is a [PERSON_NAME] e discipline. I studied eve"
type textarea "x"
type textarea "I belive that the Keys learning is a [PERSON_NAME] e discipline. I studied ever"
type textarea "x"
type textarea "I belive that the Keys learning is a [PERSON_NAME] e discipline. I studied every"
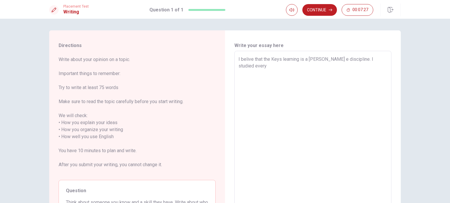
type textarea "x"
type textarea "I belive that the Keys learning is a [PERSON_NAME] e discipline. I studied every"
type textarea "x"
type textarea "I belive that the Keys learning is a [PERSON_NAME] e discipline. I studied ever…"
type textarea "x"
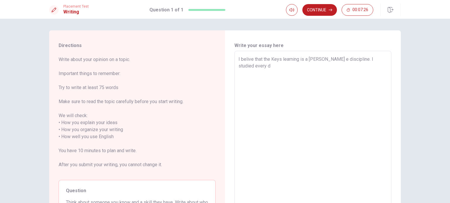
type textarea "I belive that the Keys learning is a [PERSON_NAME] e discipline. I studied ever…"
type textarea "x"
type textarea "I belive that the Keys learning is a [PERSON_NAME] e discipline. I studied ever…"
type textarea "x"
type textarea "I belive that the Keys learning is a [PERSON_NAME] e discipline. I studied ever…"
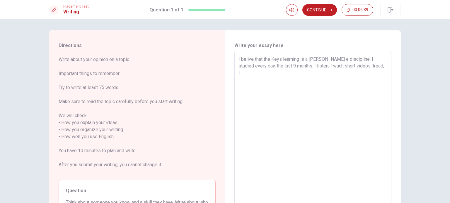
click at [356, 64] on textarea "I belive that the Keys learning is a [PERSON_NAME] e discipline. I studied ever…" at bounding box center [312, 137] width 149 height 162
click at [373, 64] on textarea "I belive that the Keys learning is a [PERSON_NAME] e discipline. I studied ever…" at bounding box center [312, 137] width 149 height 162
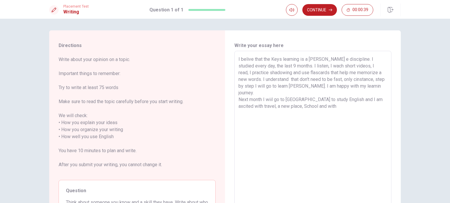
click at [253, 99] on textarea "I belive that the Keys learning is a [PERSON_NAME] e discipline. I studied ever…" at bounding box center [312, 137] width 149 height 162
click at [336, 102] on textarea "I belive that the Keys learning is a [PERSON_NAME] e discipline. I studied ever…" at bounding box center [312, 137] width 149 height 162
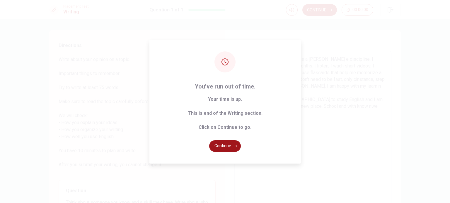
click at [227, 146] on button "Continue" at bounding box center [225, 146] width 32 height 12
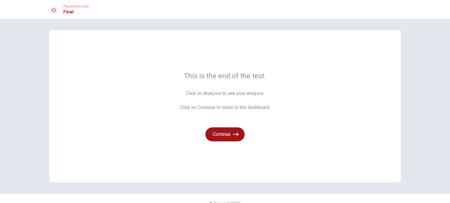
click at [222, 131] on button "Continue" at bounding box center [224, 135] width 39 height 14
